Goal: Information Seeking & Learning: Learn about a topic

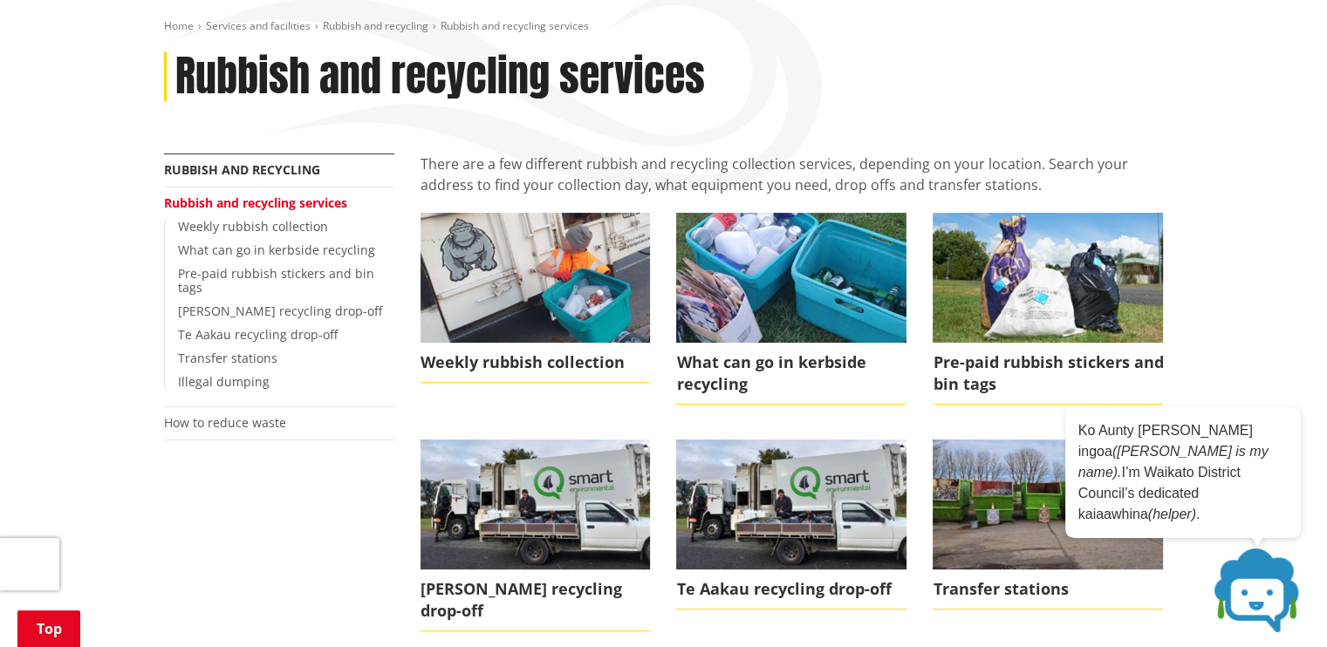
scroll to position [244, 0]
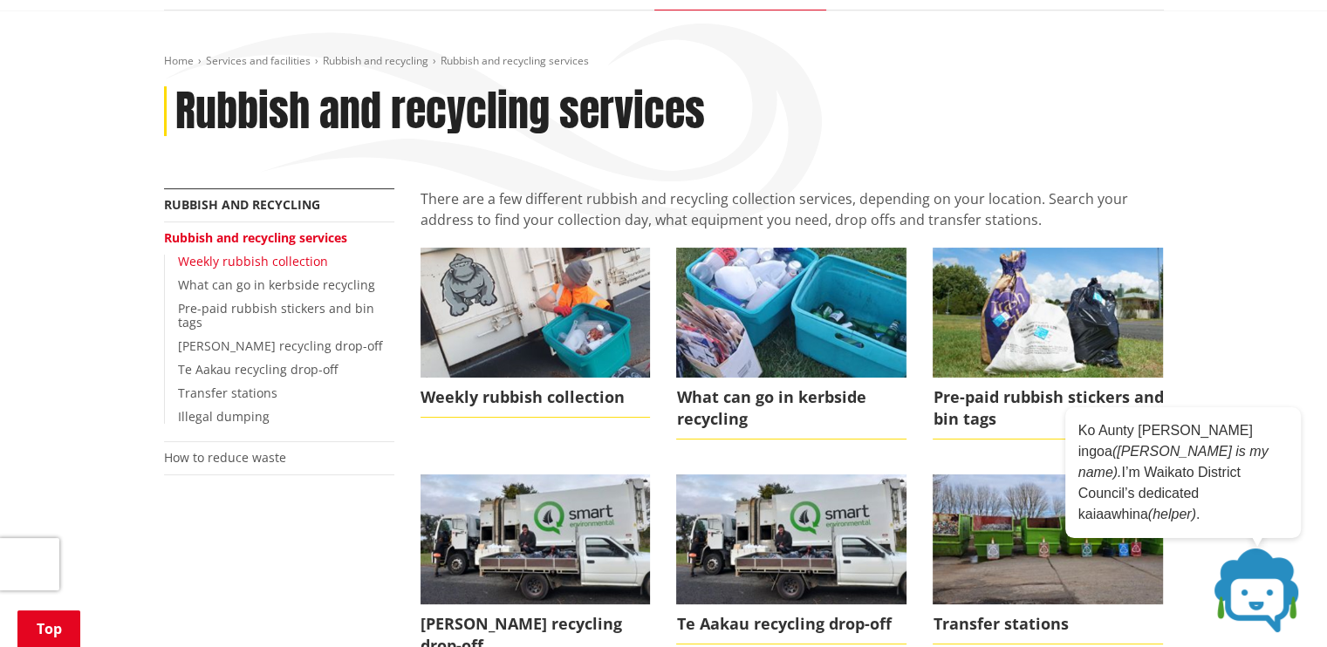
click at [195, 253] on link "Weekly rubbish collection" at bounding box center [253, 261] width 150 height 17
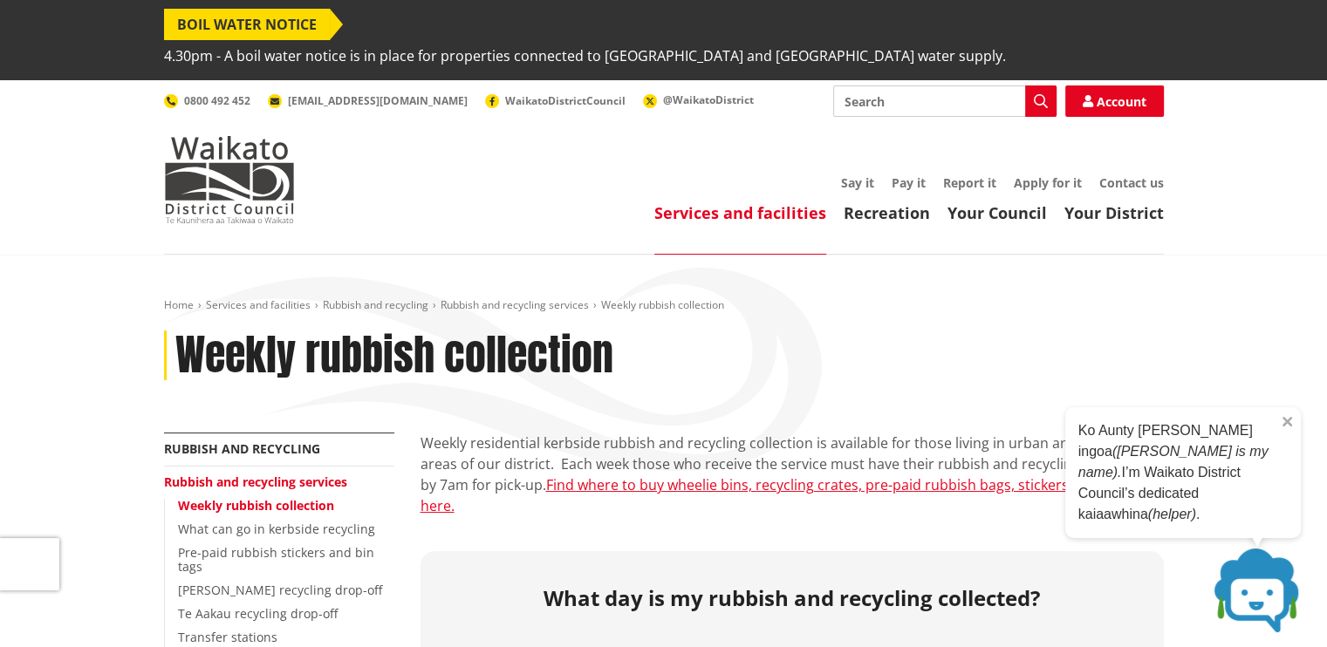
click at [1284, 427] on icon at bounding box center [1287, 422] width 9 height 9
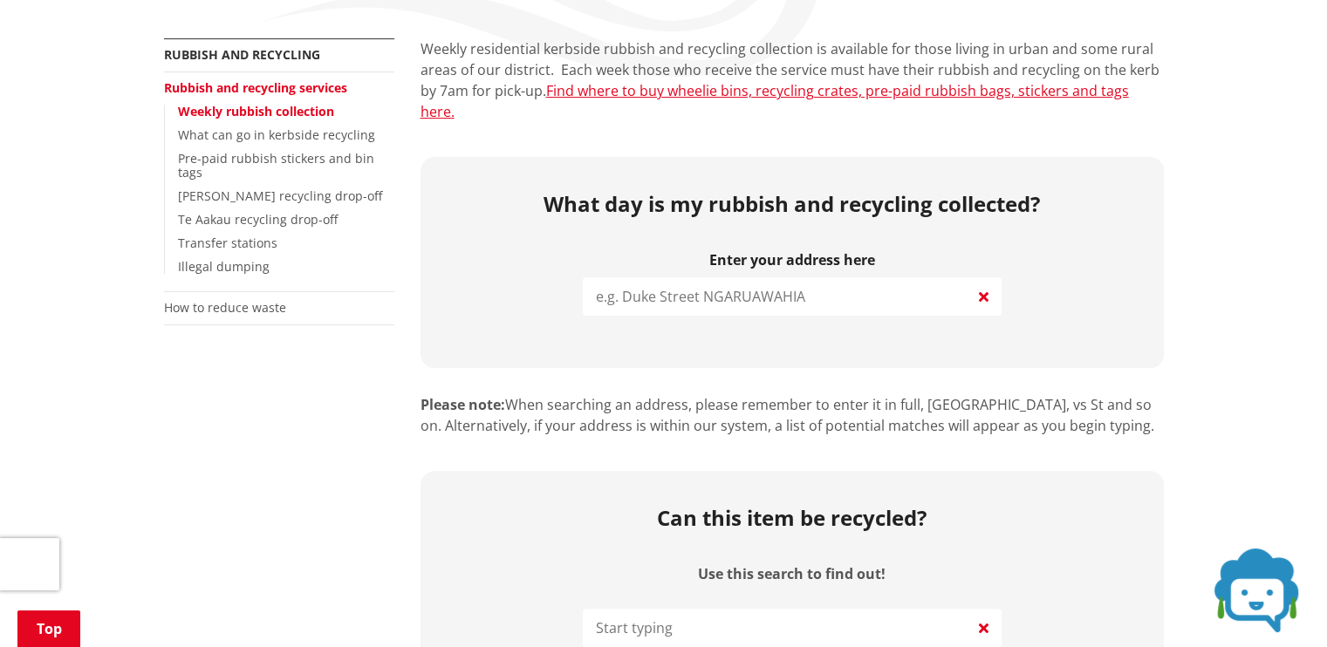
scroll to position [407, 0]
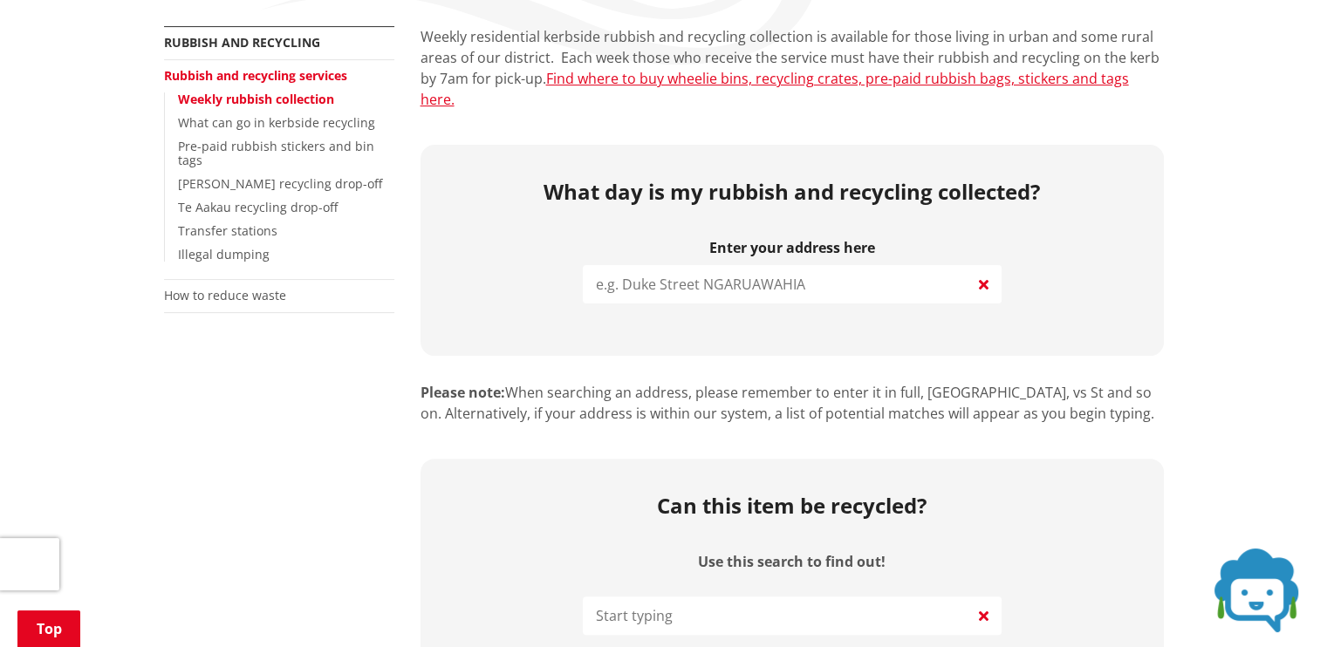
click at [681, 265] on input "search" at bounding box center [792, 284] width 419 height 38
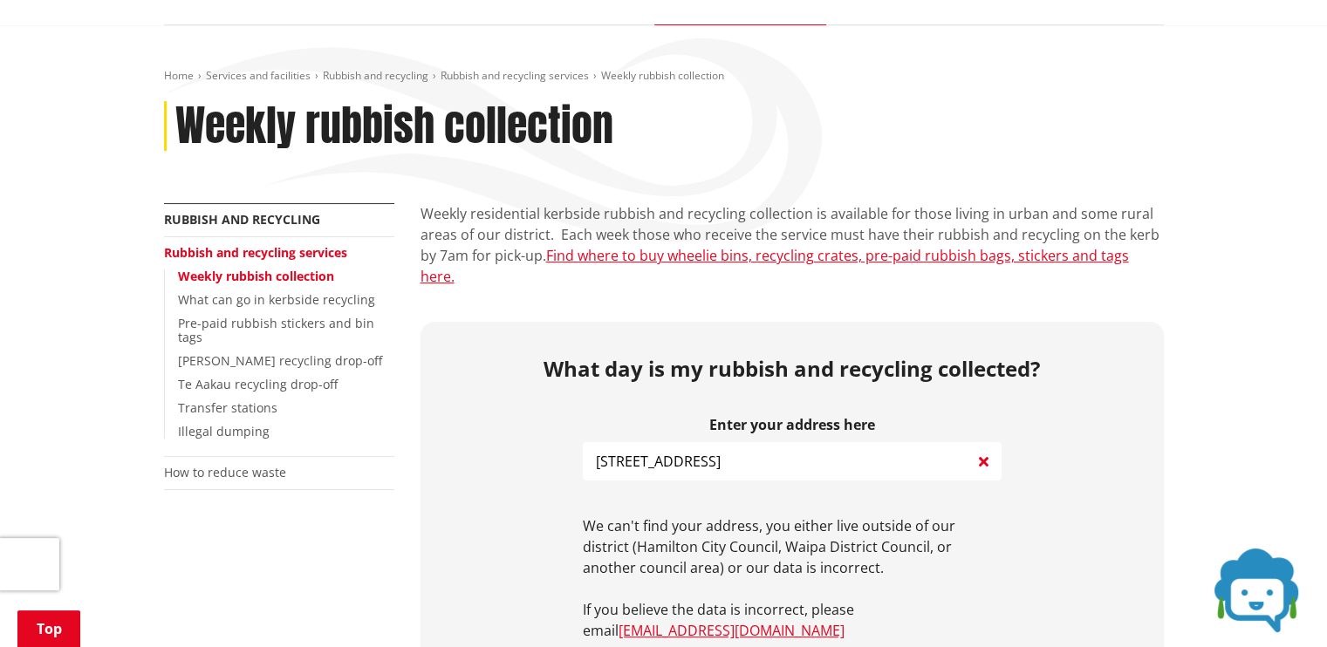
scroll to position [233, 0]
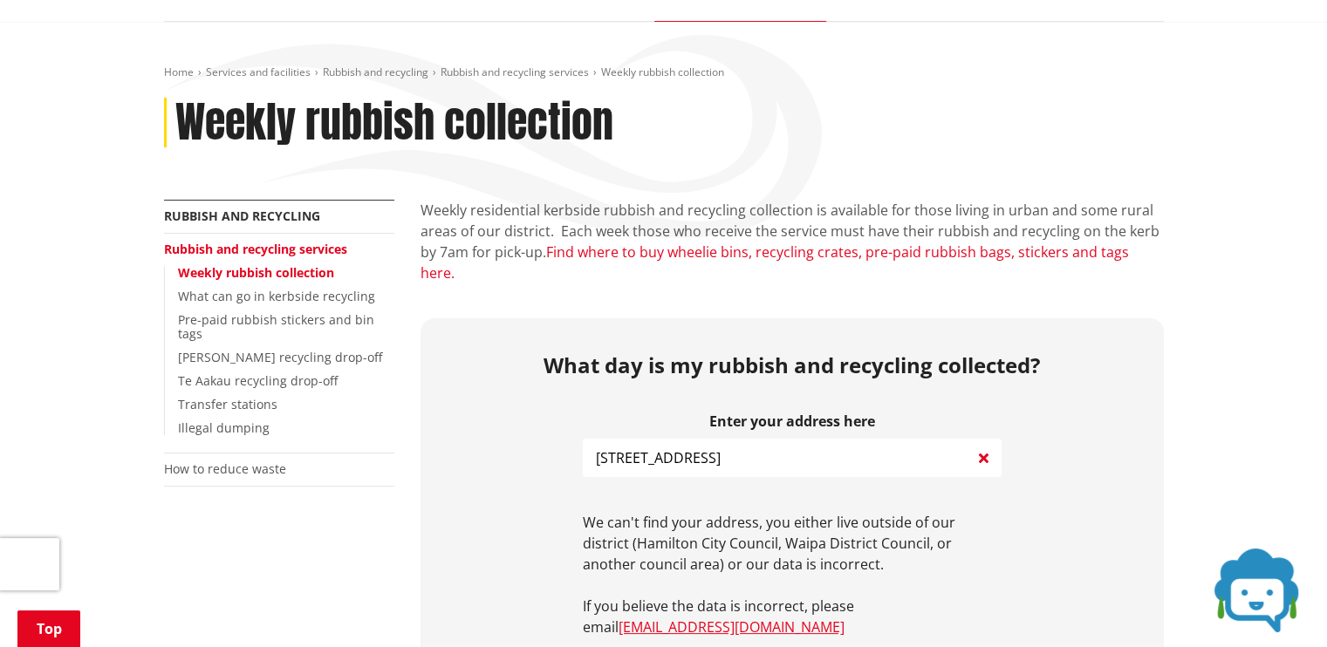
type input "279 Managpiko street"
click at [629, 243] on link "Find where to buy wheelie bins, recycling crates, pre-paid rubbish bags, sticke…" at bounding box center [775, 263] width 708 height 40
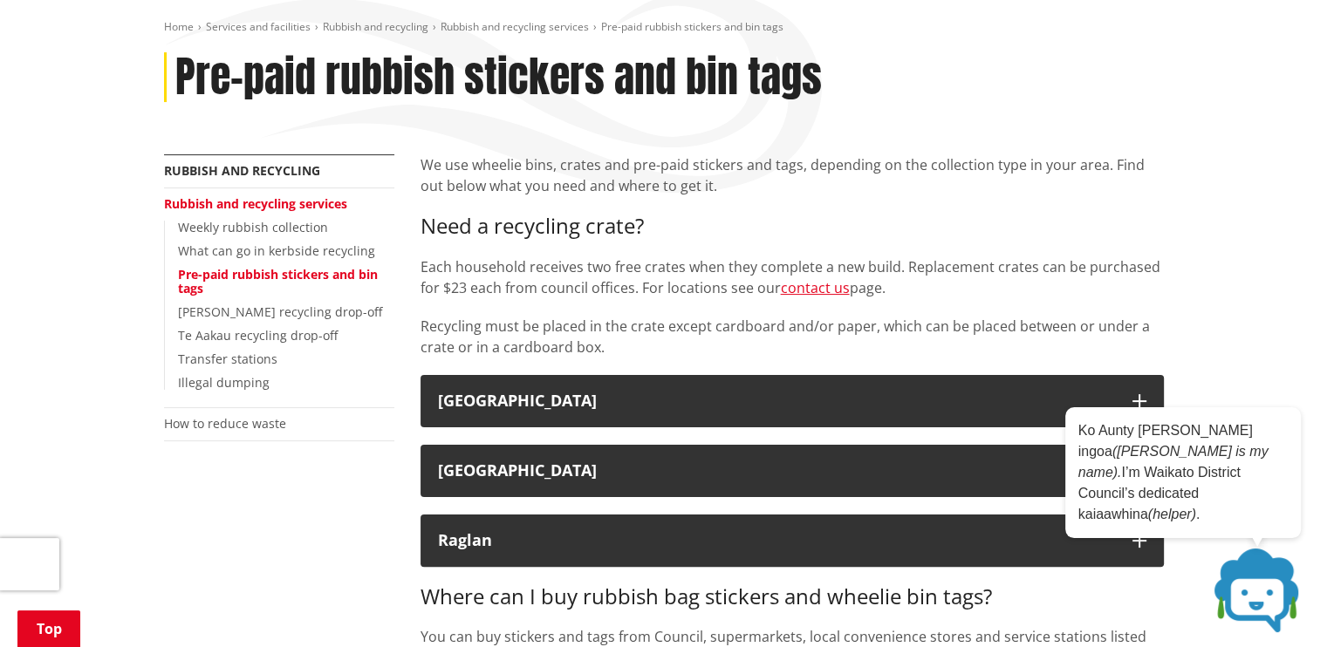
scroll to position [267, 0]
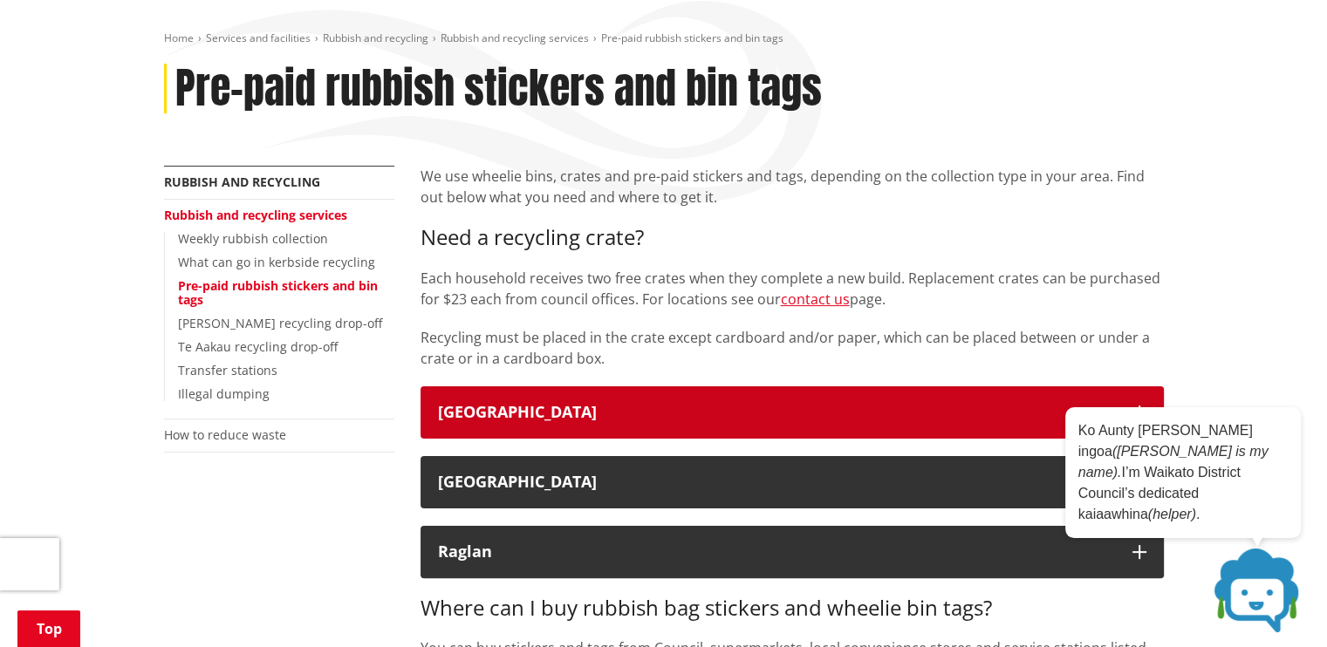
click at [1137, 406] on icon "button" at bounding box center [1140, 413] width 14 height 14
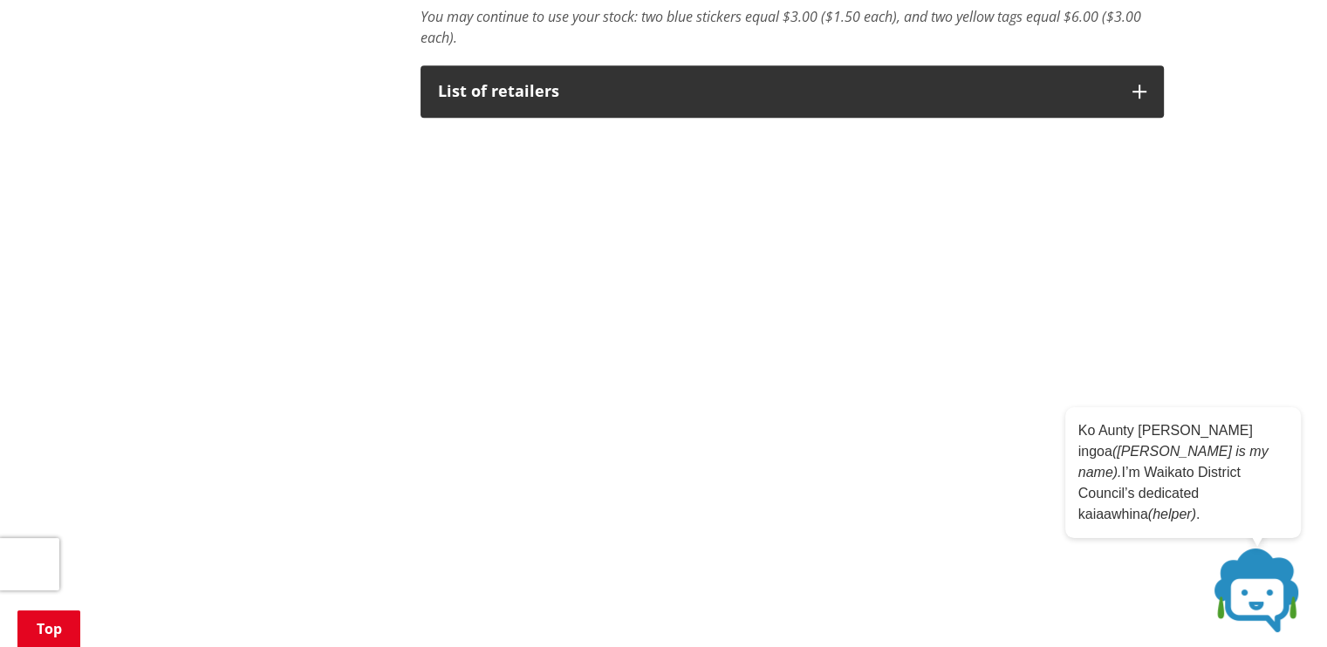
scroll to position [1256, 0]
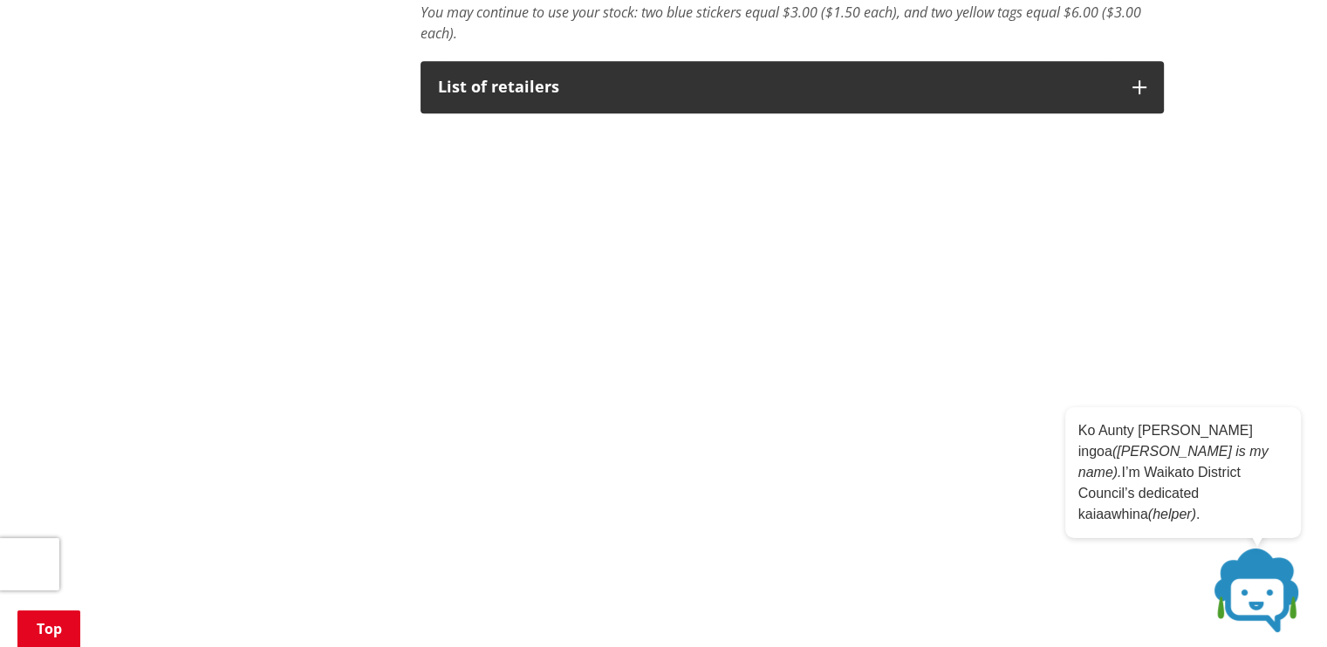
drag, startPoint x: 1333, startPoint y: 637, endPoint x: 1248, endPoint y: 140, distance: 503.8
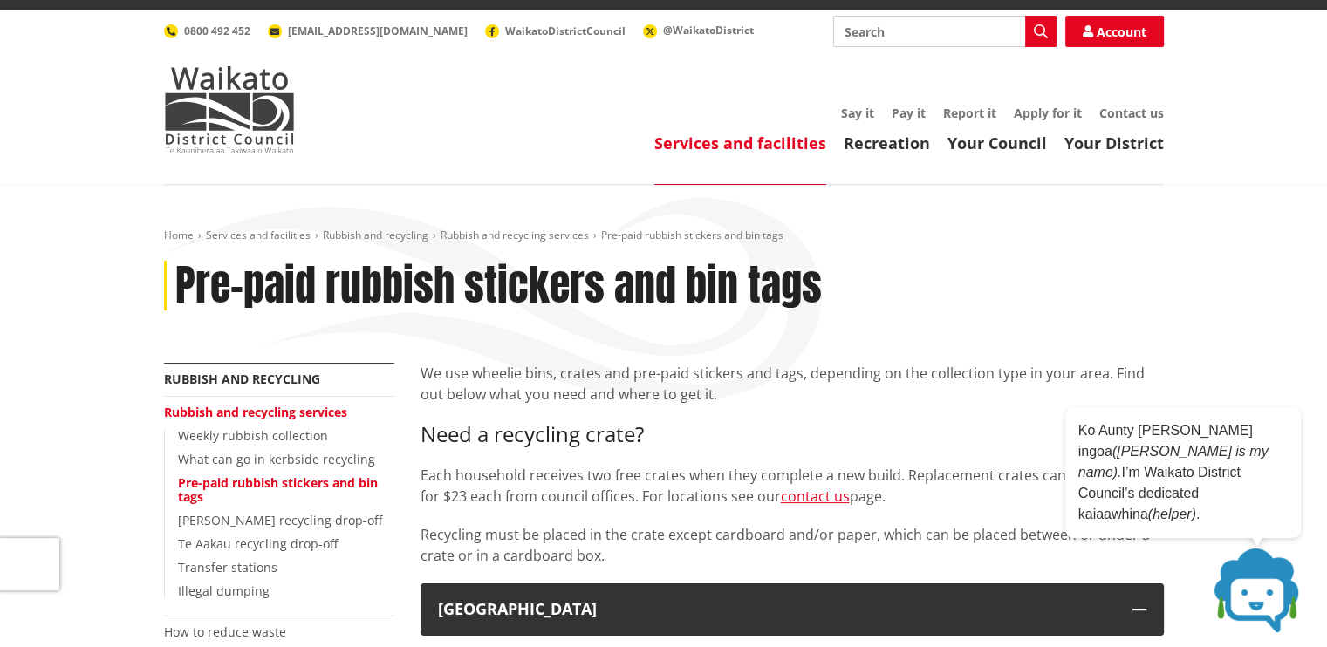
scroll to position [0, 0]
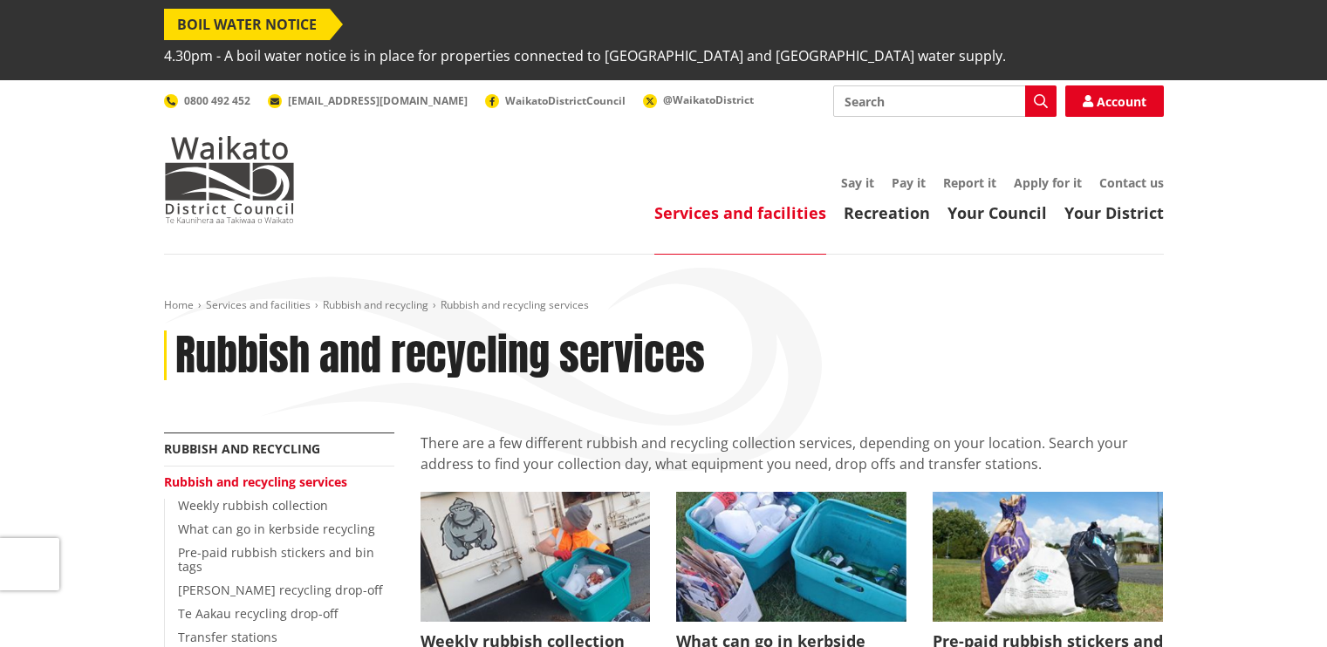
scroll to position [244, 0]
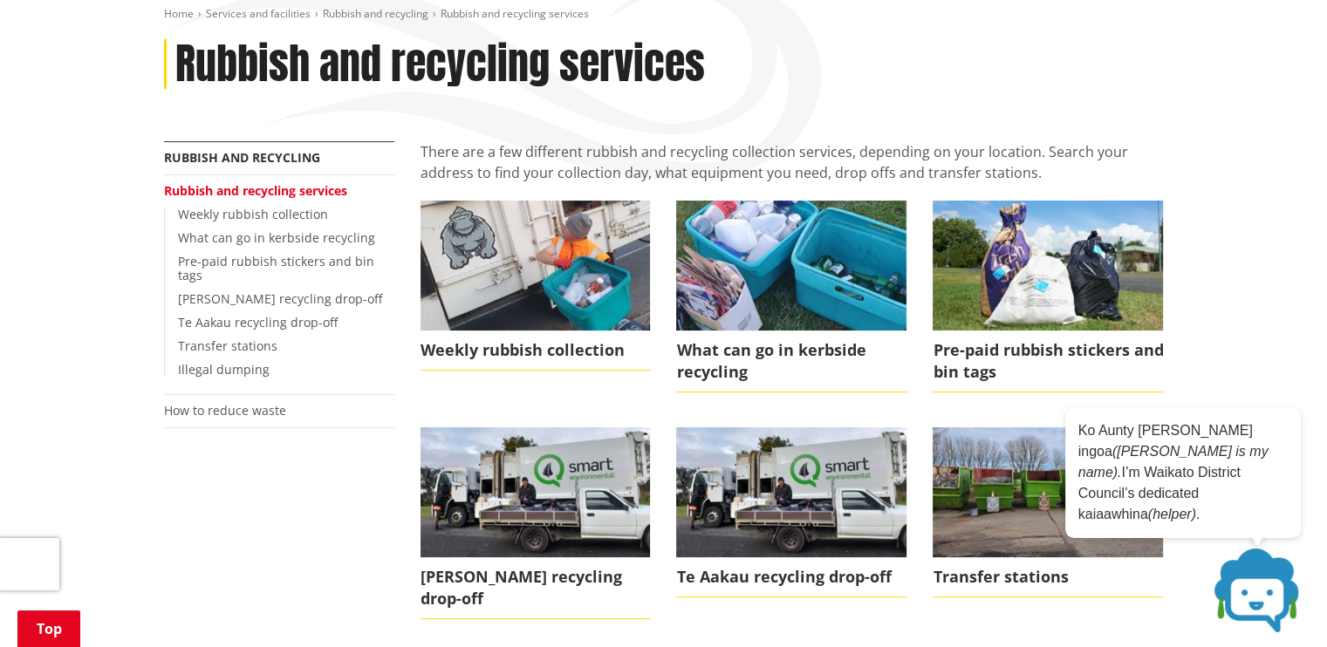
scroll to position [302, 0]
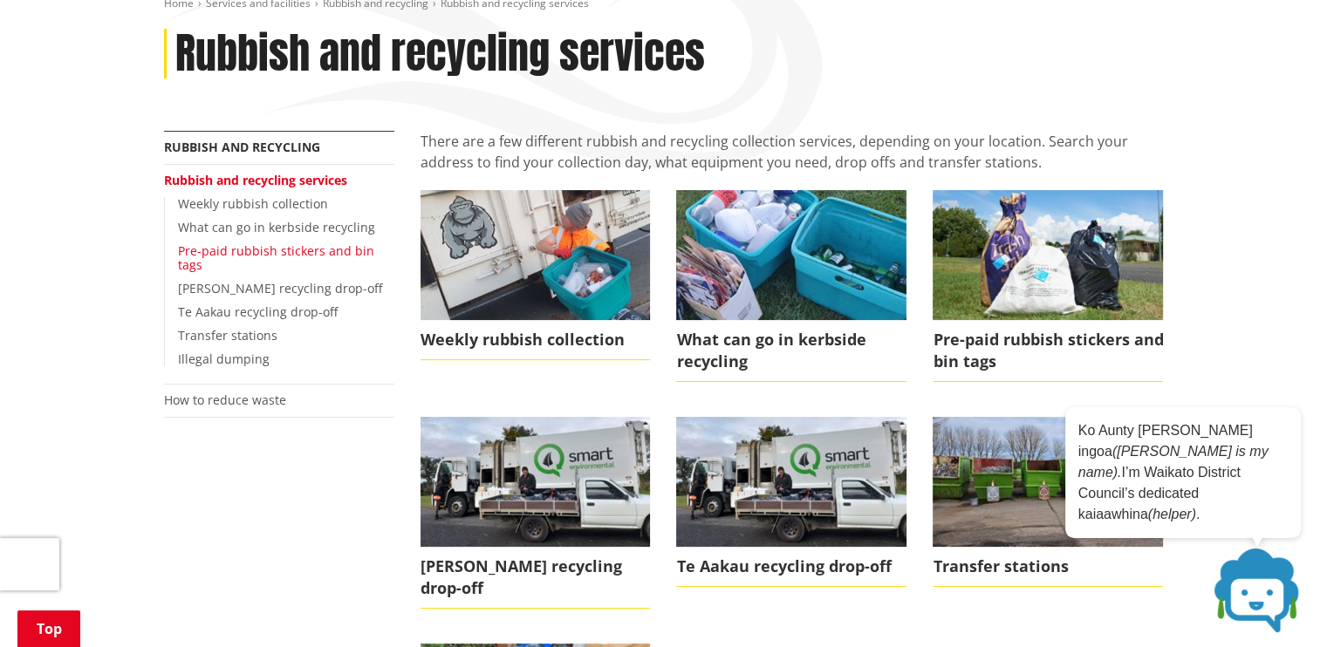
click at [265, 243] on link "Pre-paid rubbish stickers and bin tags" at bounding box center [276, 258] width 196 height 31
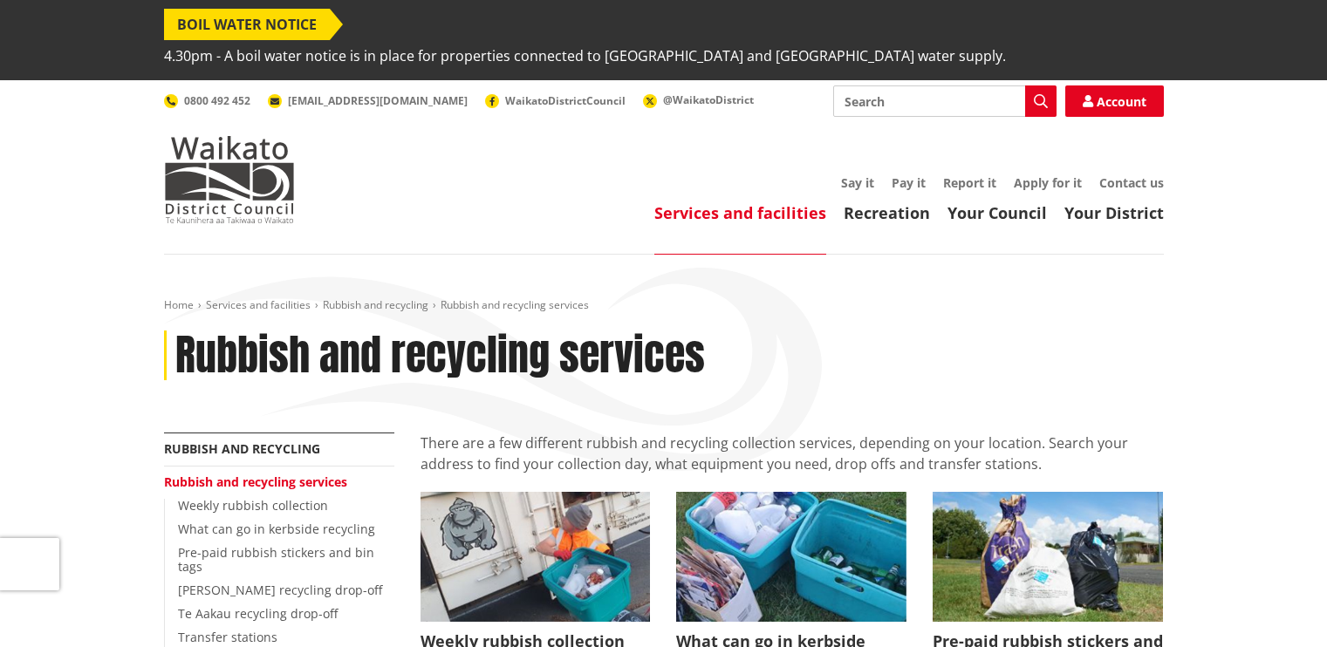
scroll to position [302, 0]
